Goal: Transaction & Acquisition: Book appointment/travel/reservation

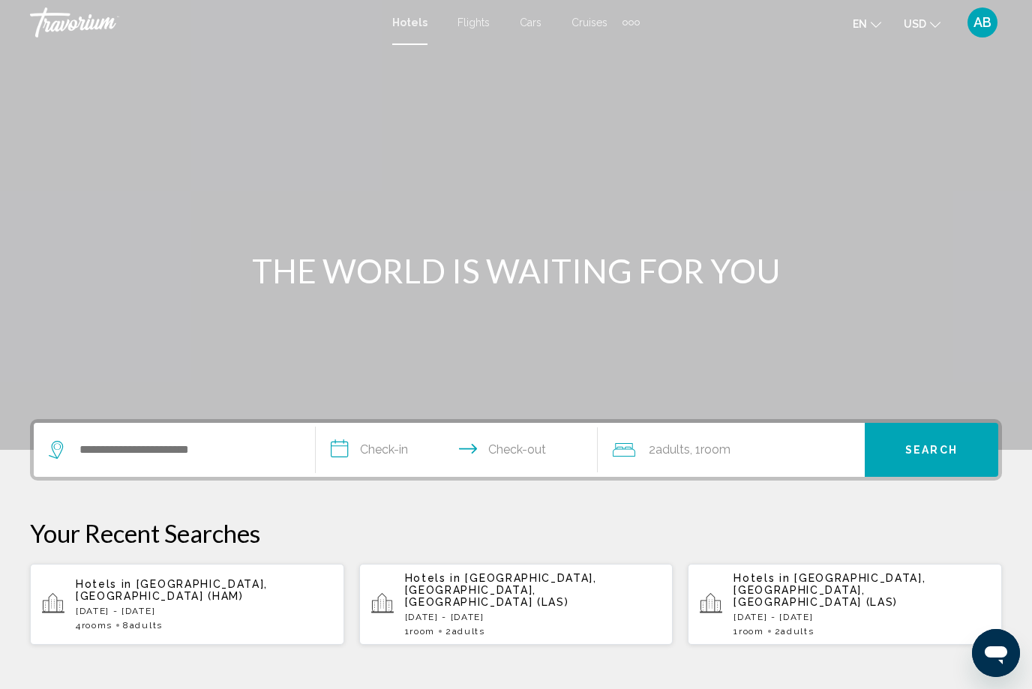
click at [474, 27] on span "Flights" at bounding box center [473, 22] width 32 height 12
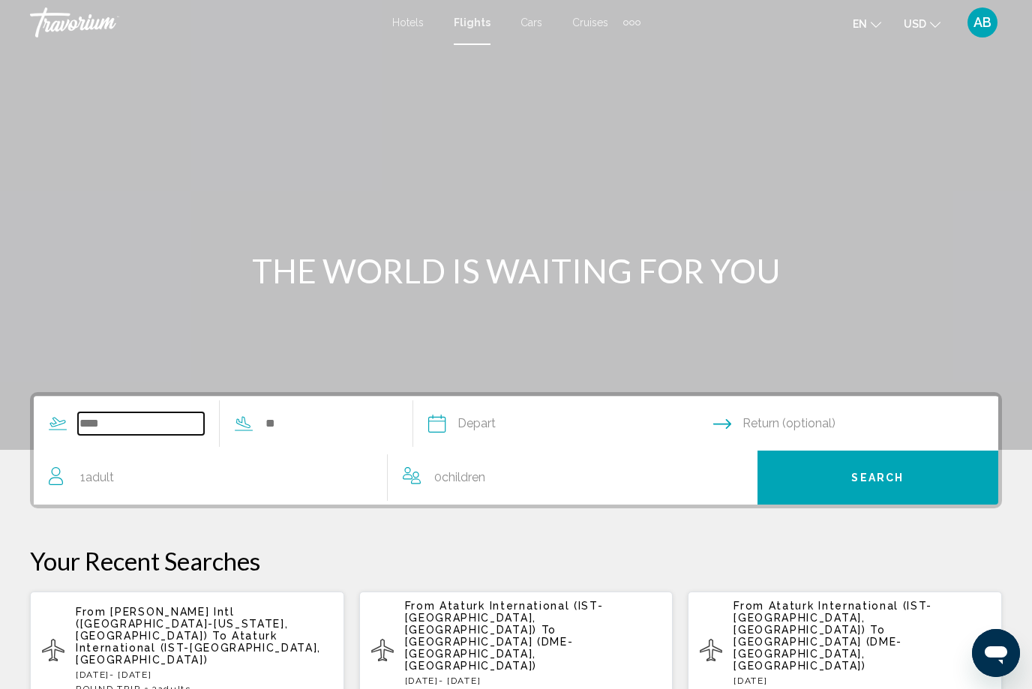
click at [115, 412] on input "Search widget" at bounding box center [141, 423] width 126 height 22
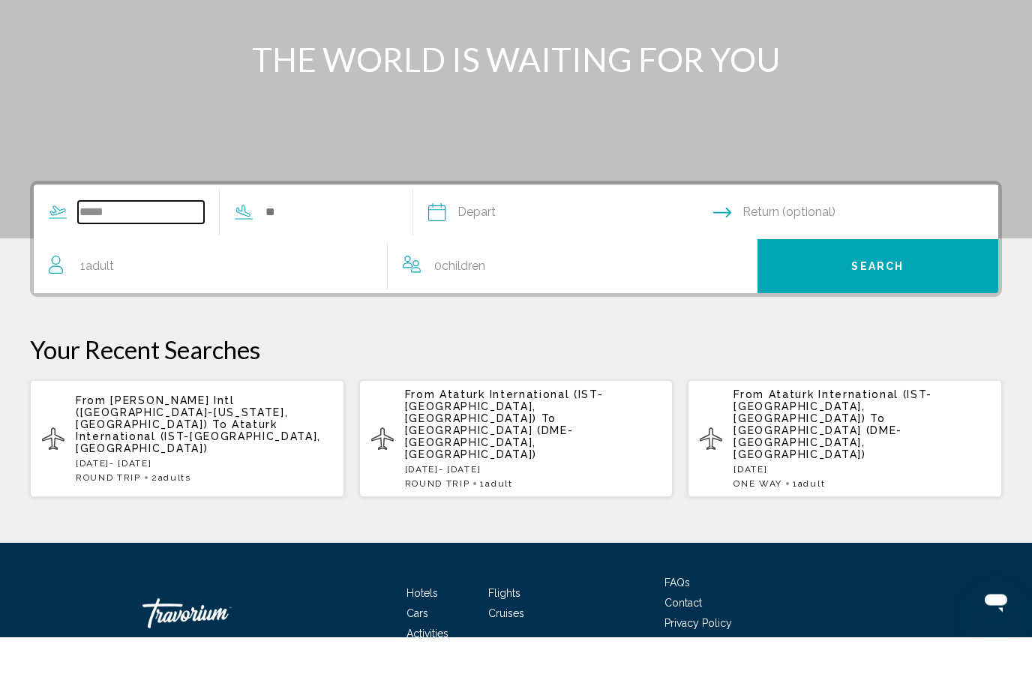
scroll to position [208, 0]
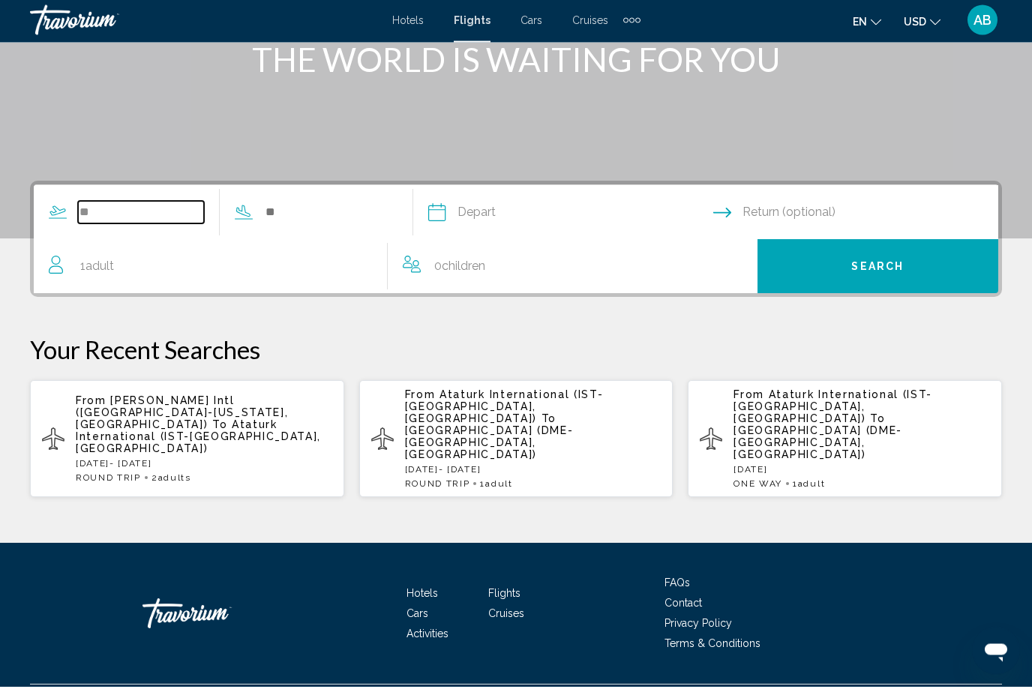
type input "*"
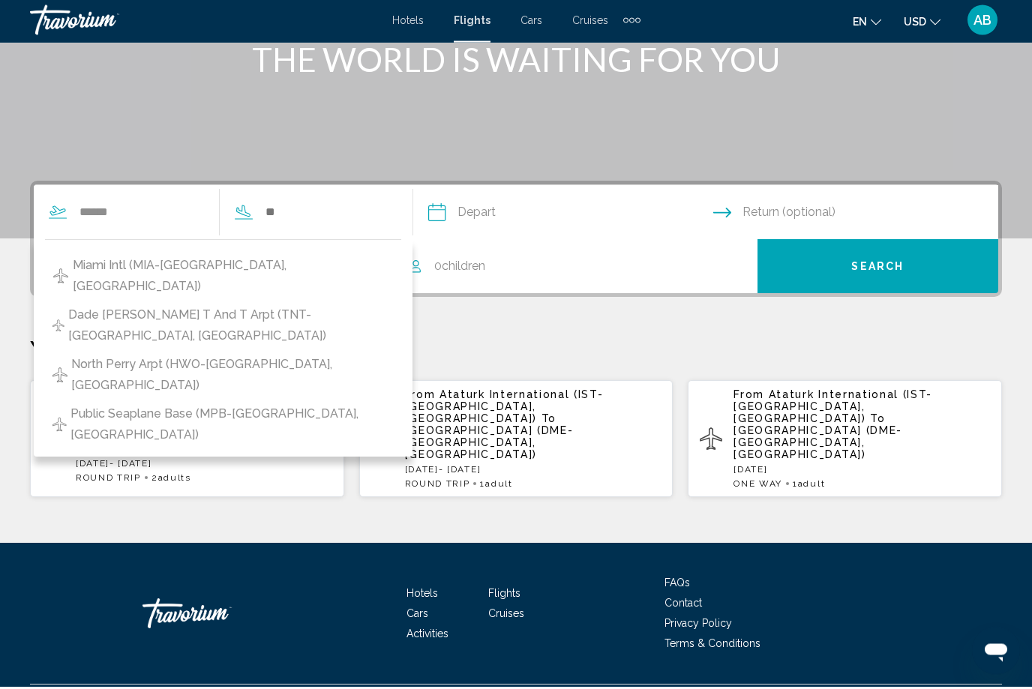
click at [307, 254] on button "Miami Intl (MIA-[GEOGRAPHIC_DATA], [GEOGRAPHIC_DATA])" at bounding box center [223, 278] width 356 height 49
type input "**********"
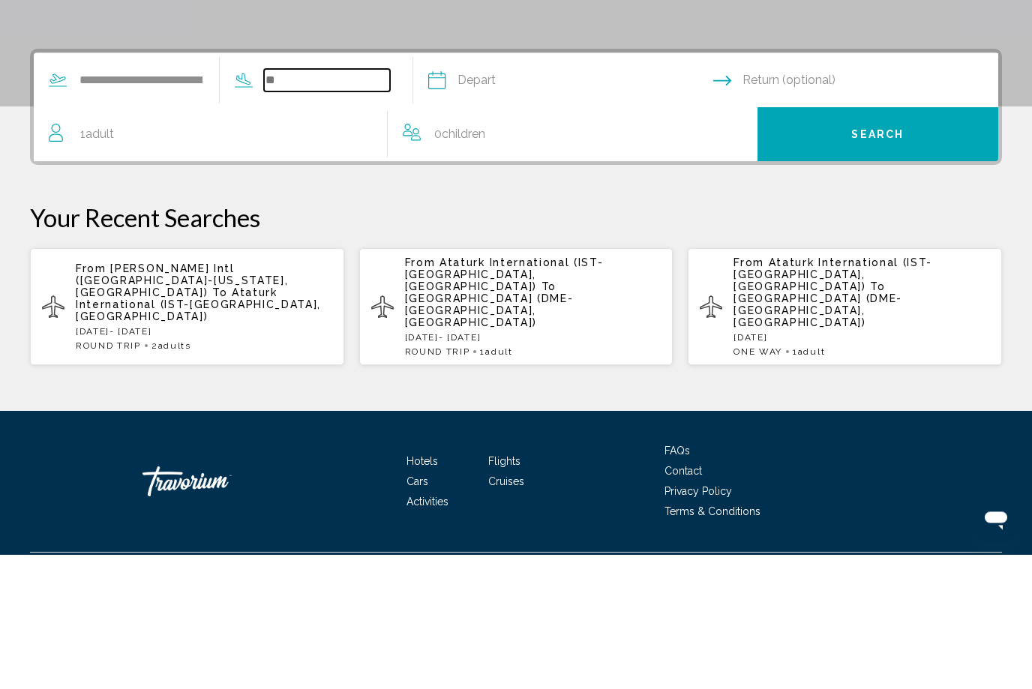
click at [328, 204] on input "Search widget" at bounding box center [327, 215] width 126 height 22
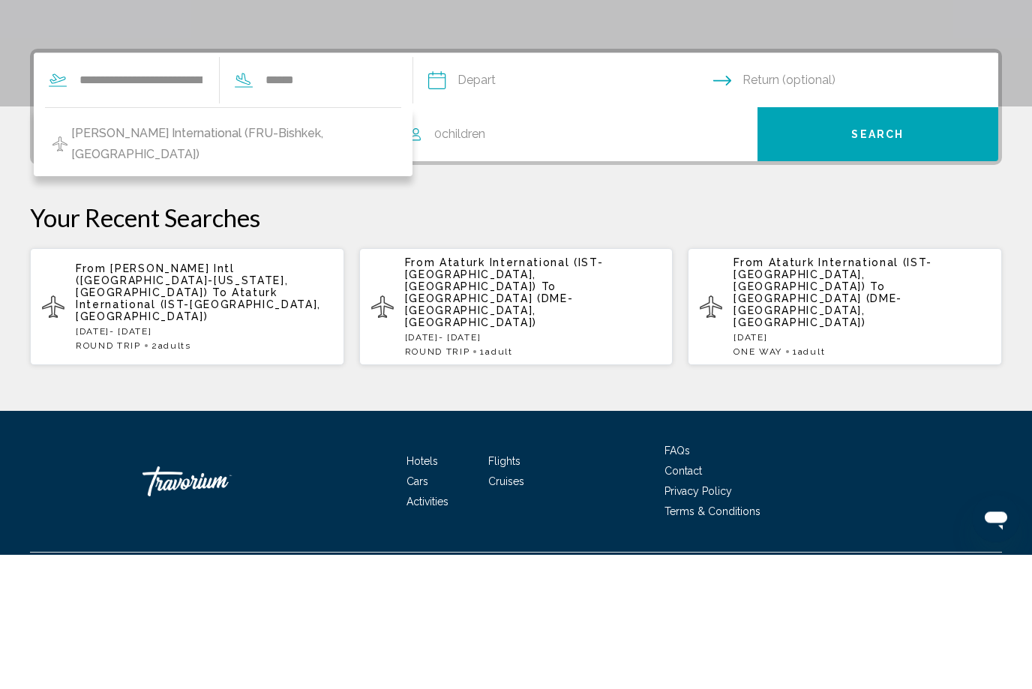
click at [372, 254] on button "[PERSON_NAME] International (FRU-Bishkek, [GEOGRAPHIC_DATA])" at bounding box center [223, 278] width 356 height 49
type input "**********"
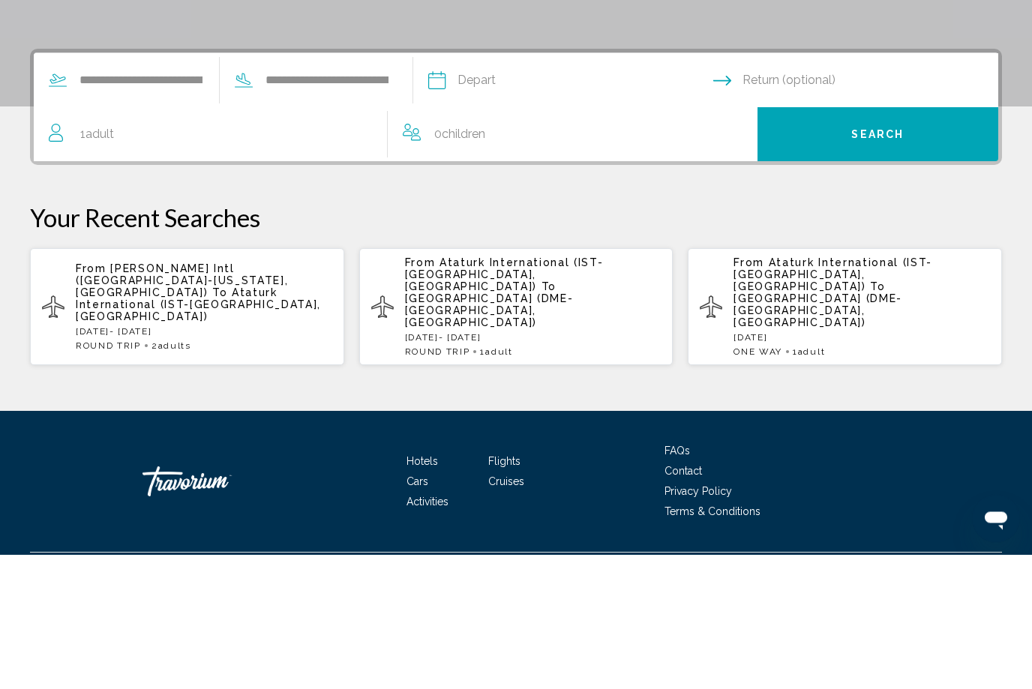
click at [148, 259] on div "1 Adult Adults" at bounding box center [218, 269] width 338 height 21
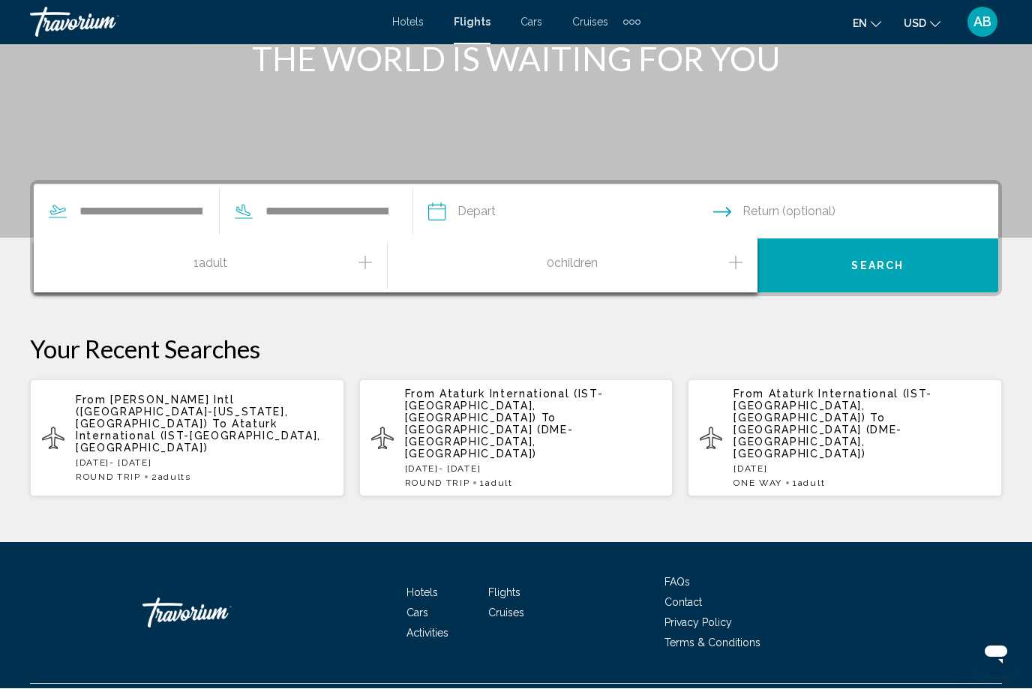
click at [372, 270] on icon "Increment adults" at bounding box center [364, 263] width 13 height 18
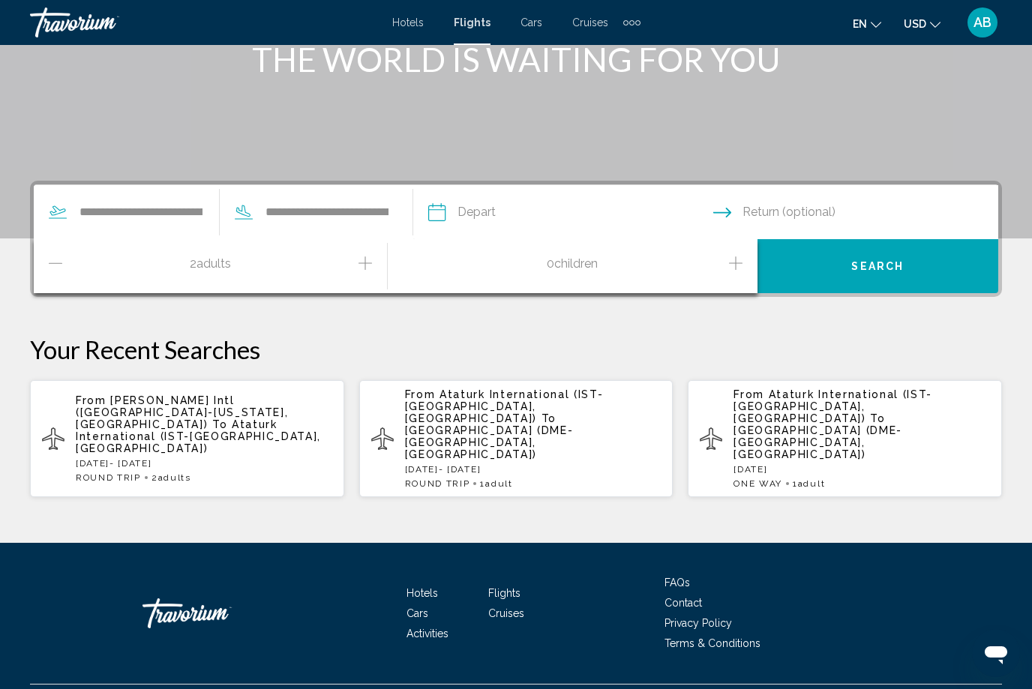
click at [576, 222] on input "Depart date" at bounding box center [569, 214] width 291 height 58
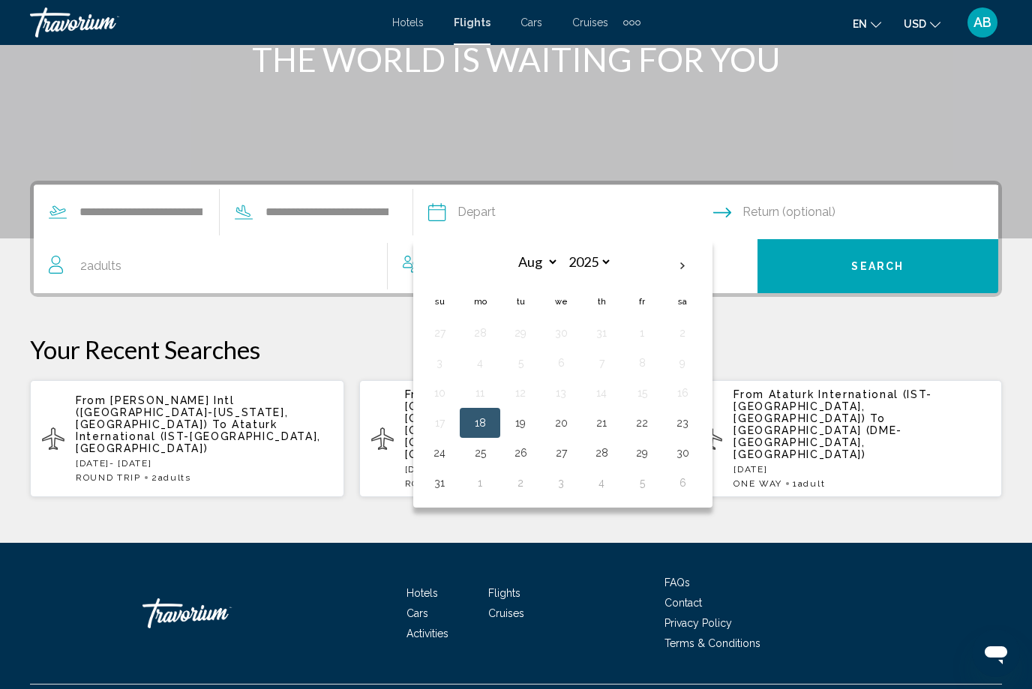
click at [715, 223] on input "Depart date" at bounding box center [569, 214] width 291 height 58
click at [742, 222] on button "Return (optional)" at bounding box center [855, 212] width 285 height 54
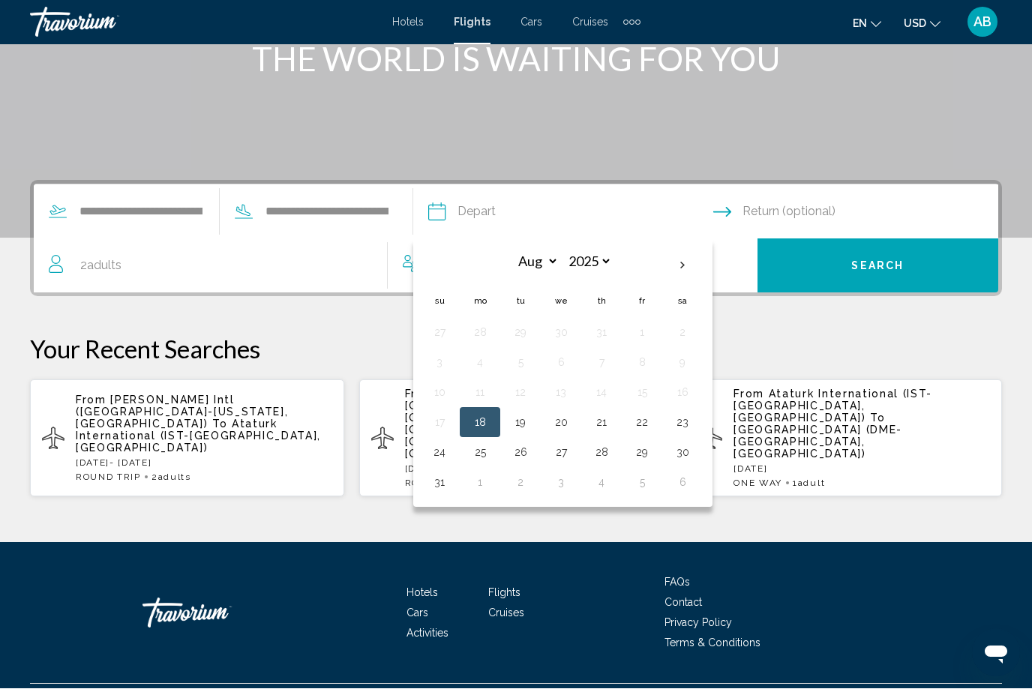
click at [731, 217] on icon "Return date" at bounding box center [722, 212] width 18 height 18
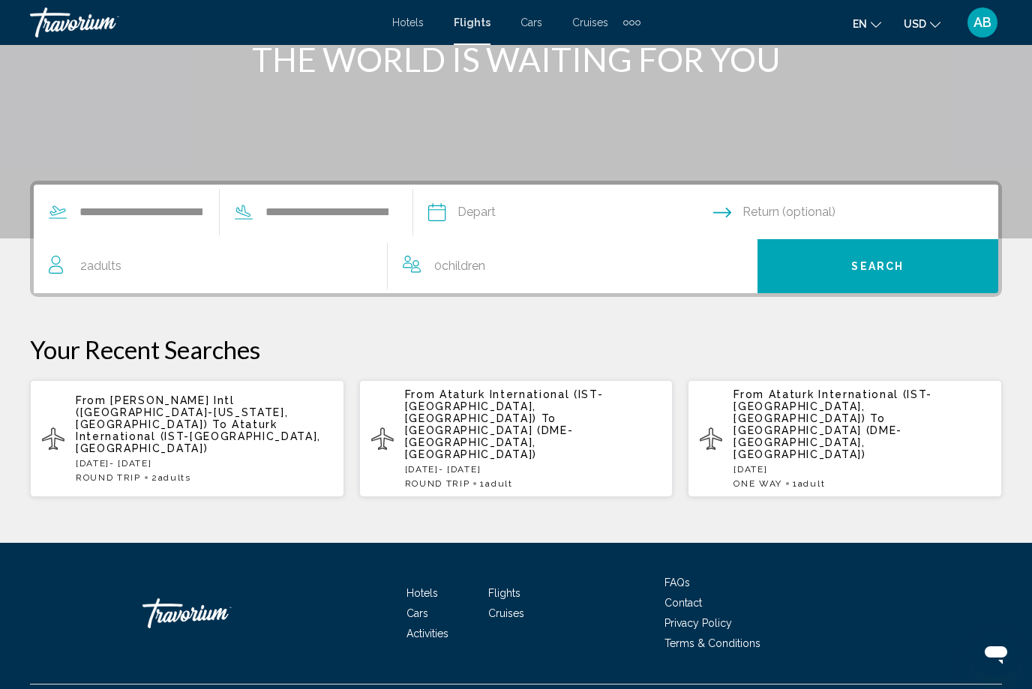
click at [631, 220] on input "Depart date" at bounding box center [569, 214] width 291 height 58
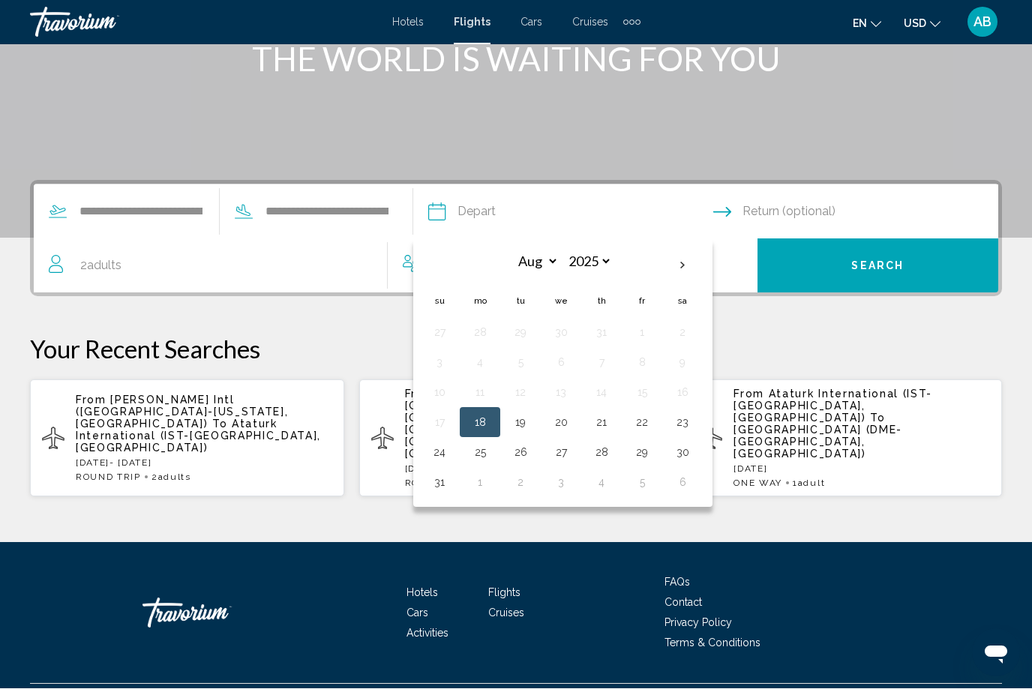
click at [742, 223] on button "Return (optional)" at bounding box center [855, 212] width 285 height 54
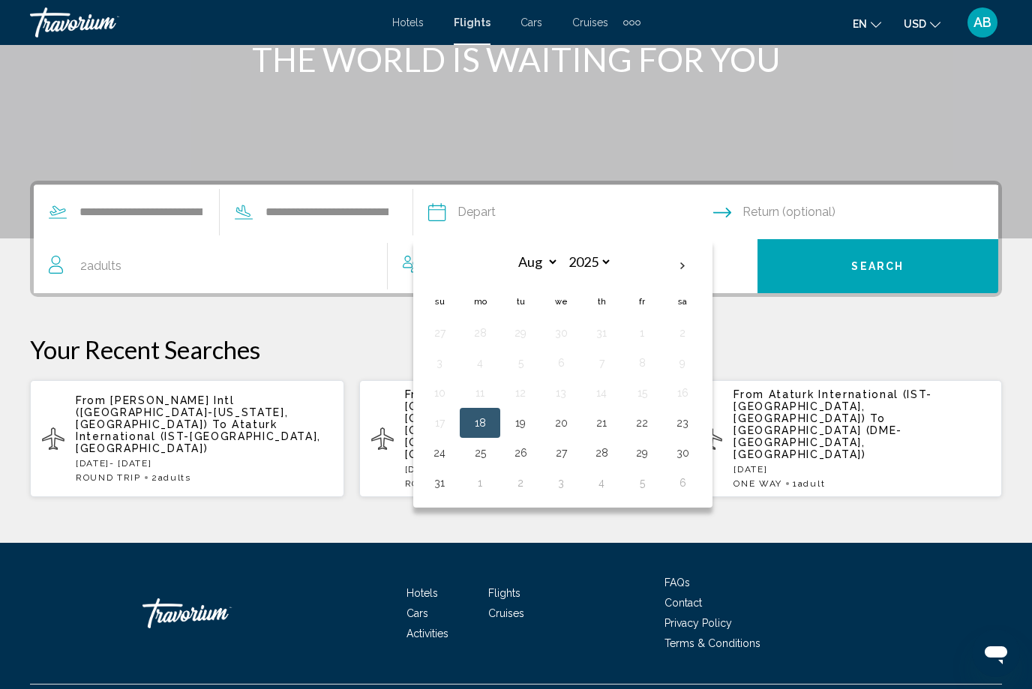
click at [750, 223] on button "Return (optional)" at bounding box center [855, 212] width 285 height 54
click at [523, 219] on input "Depart date" at bounding box center [569, 214] width 291 height 58
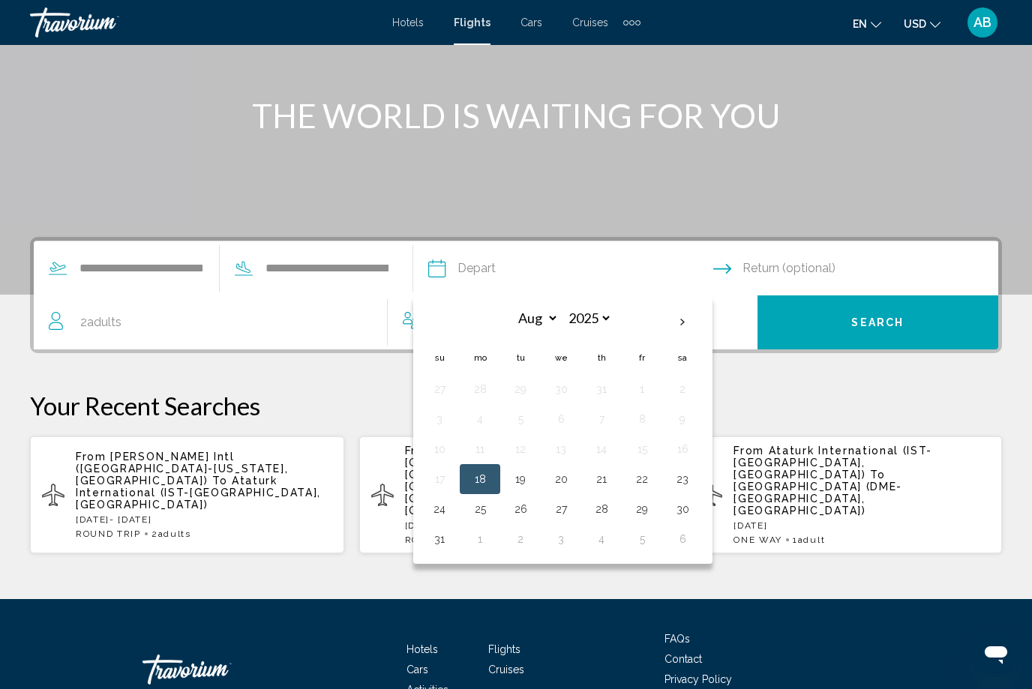
scroll to position [151, 0]
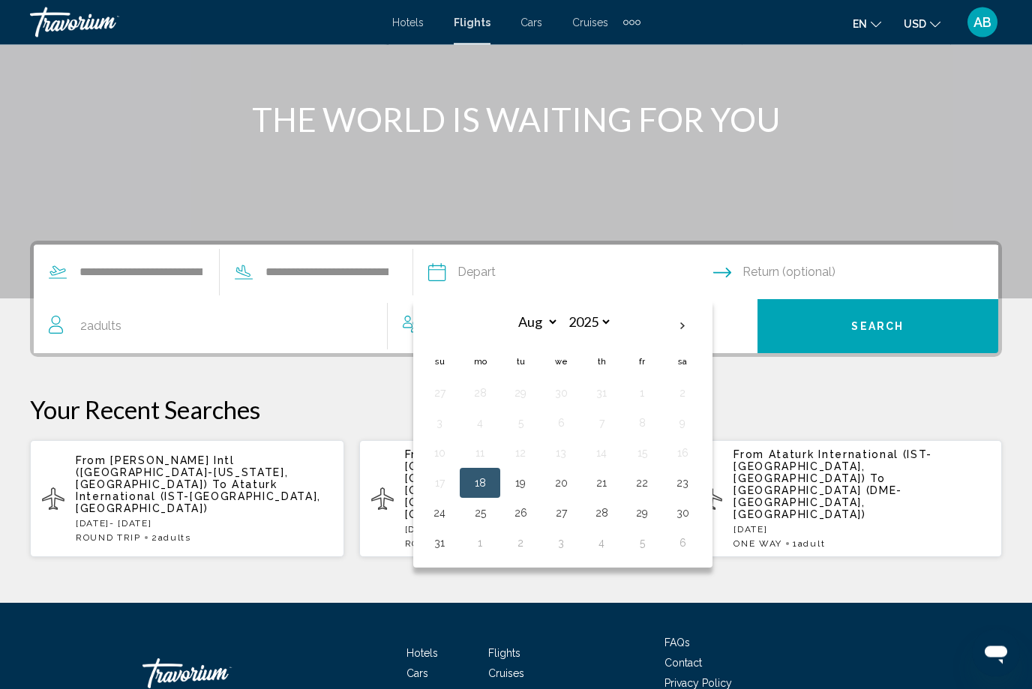
click at [703, 331] on th "Next month" at bounding box center [682, 326] width 40 height 33
select select "*"
click at [492, 479] on button "22" at bounding box center [480, 482] width 24 height 21
type input "**********"
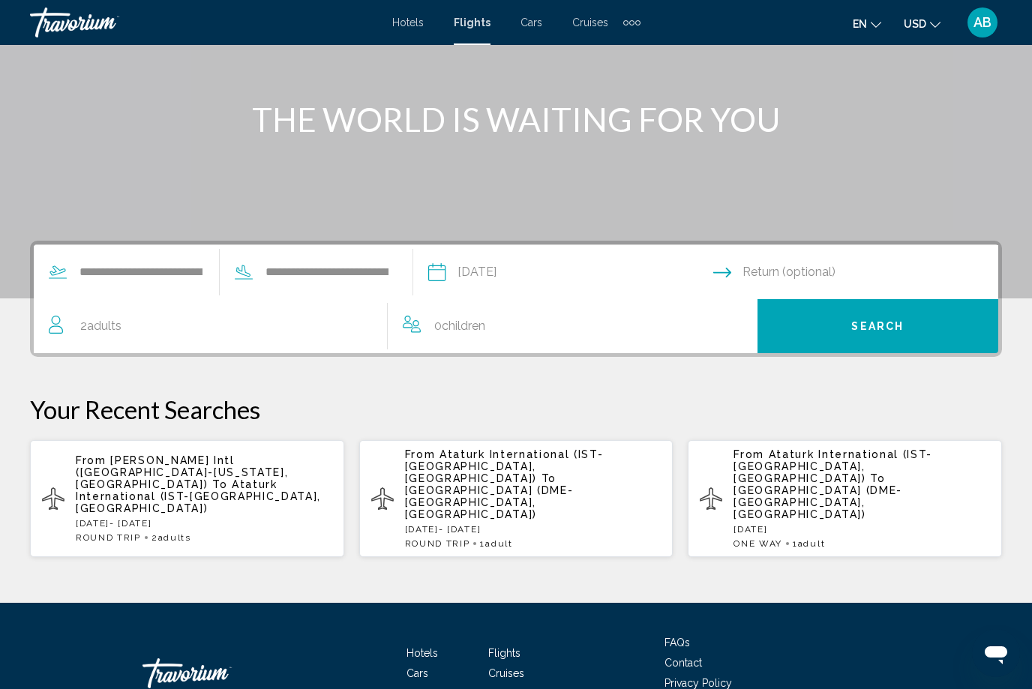
click at [754, 271] on input "Return date" at bounding box center [858, 274] width 291 height 58
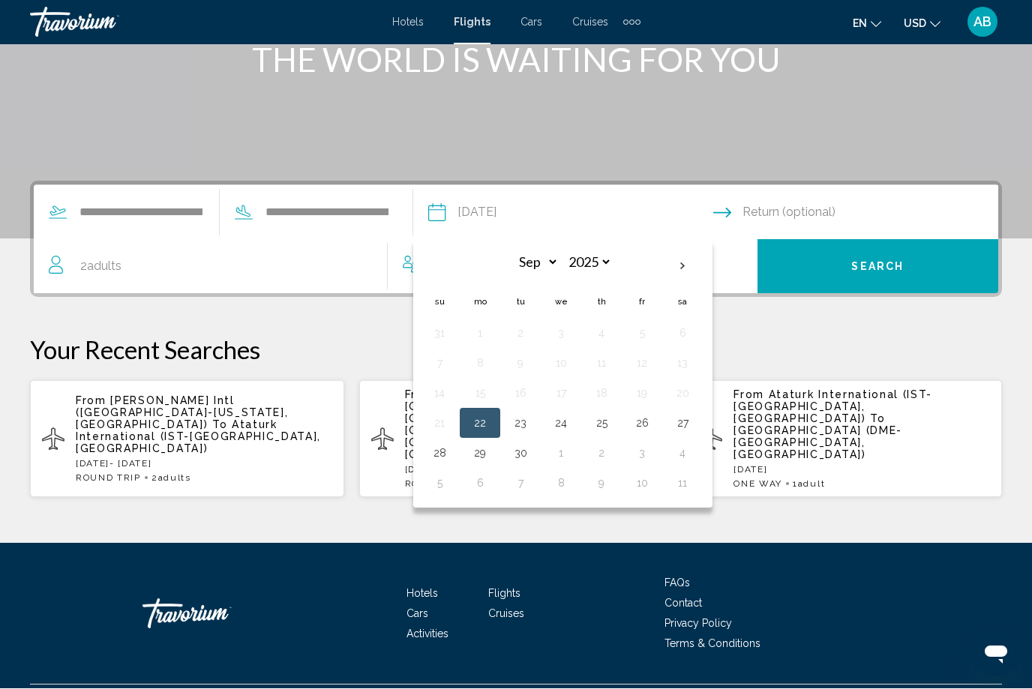
scroll to position [211, 0]
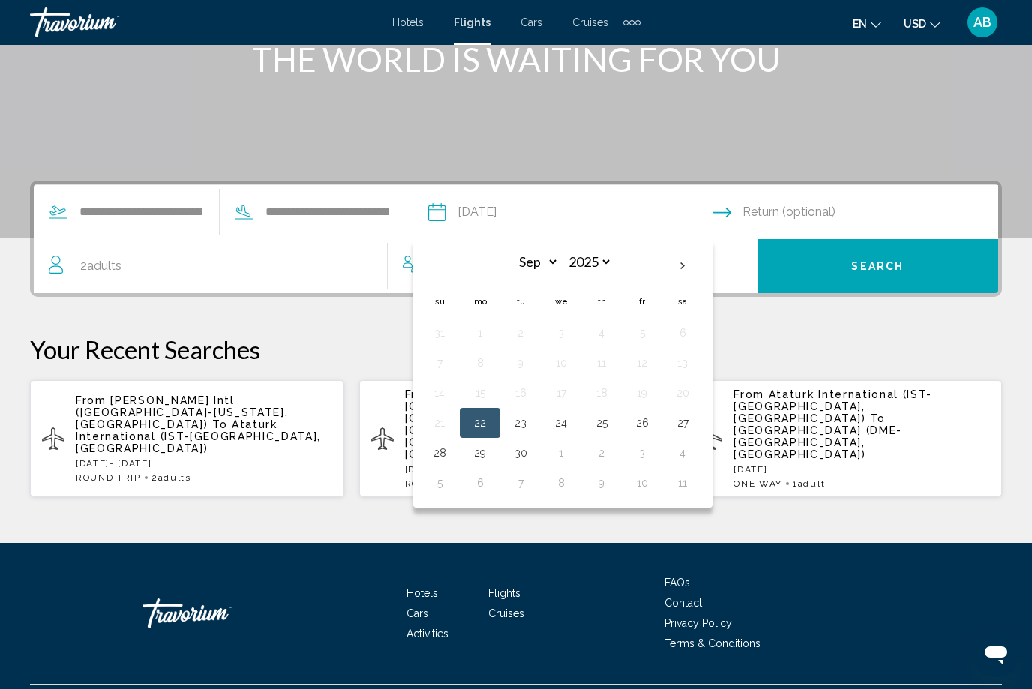
click at [703, 280] on th "Next month" at bounding box center [682, 266] width 40 height 33
select select "*"
click at [573, 448] on button "29" at bounding box center [561, 452] width 24 height 21
type input "**********"
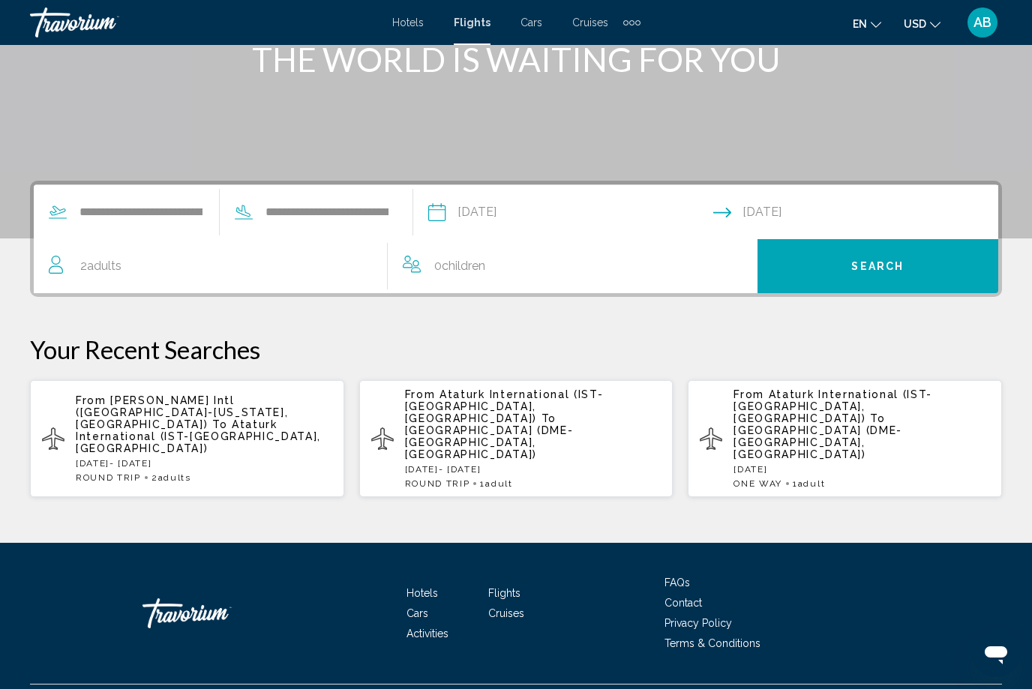
click at [918, 273] on button "Search" at bounding box center [877, 266] width 241 height 54
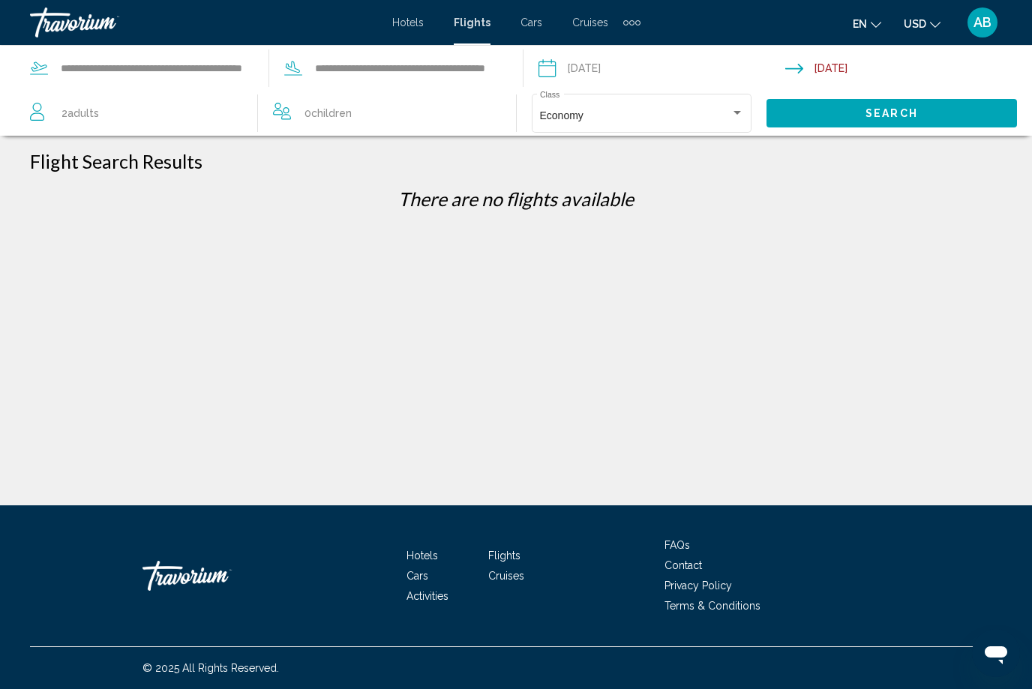
scroll to position [49, 0]
